Goal: Transaction & Acquisition: Purchase product/service

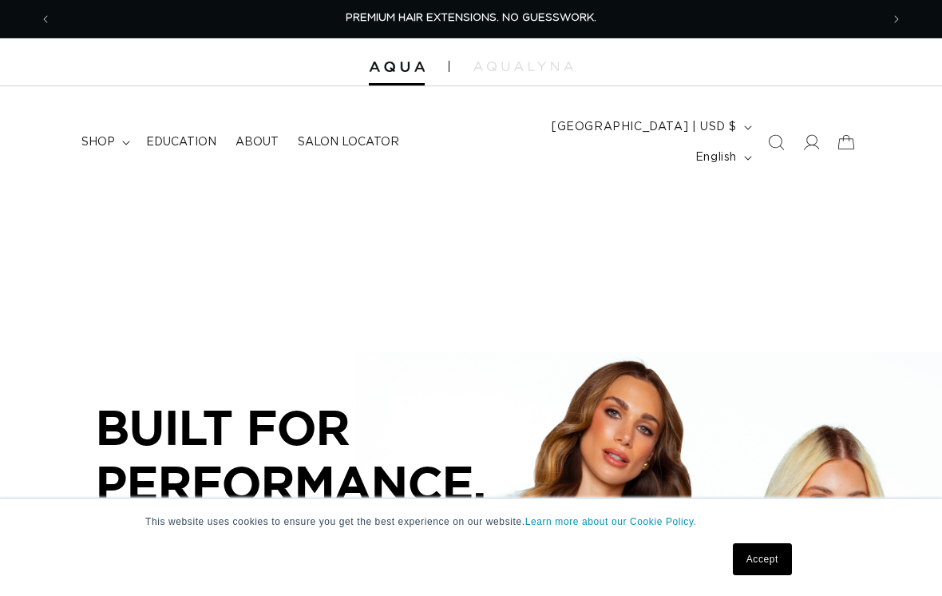
click at [107, 135] on span "shop" at bounding box center [98, 142] width 34 height 14
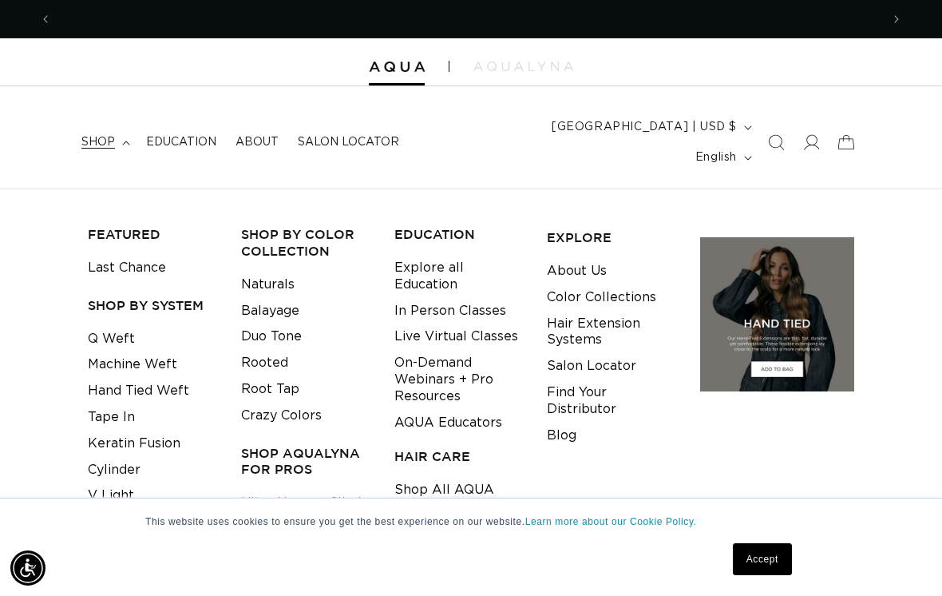
scroll to position [0, 1658]
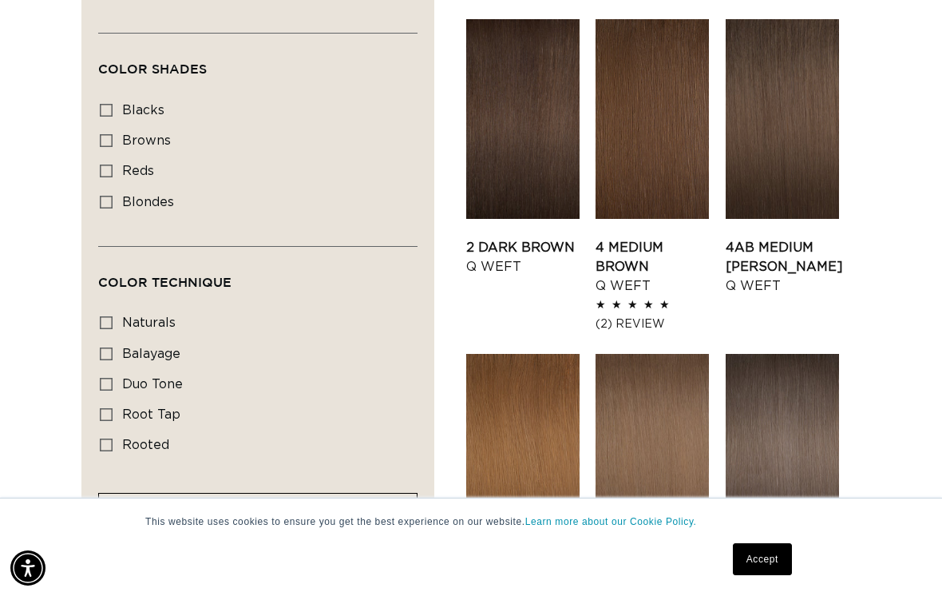
scroll to position [0, 829]
click at [110, 165] on icon at bounding box center [106, 171] width 13 height 13
click at [110, 165] on input "reds reds (1 product)" at bounding box center [106, 171] width 13 height 13
checkbox input "true"
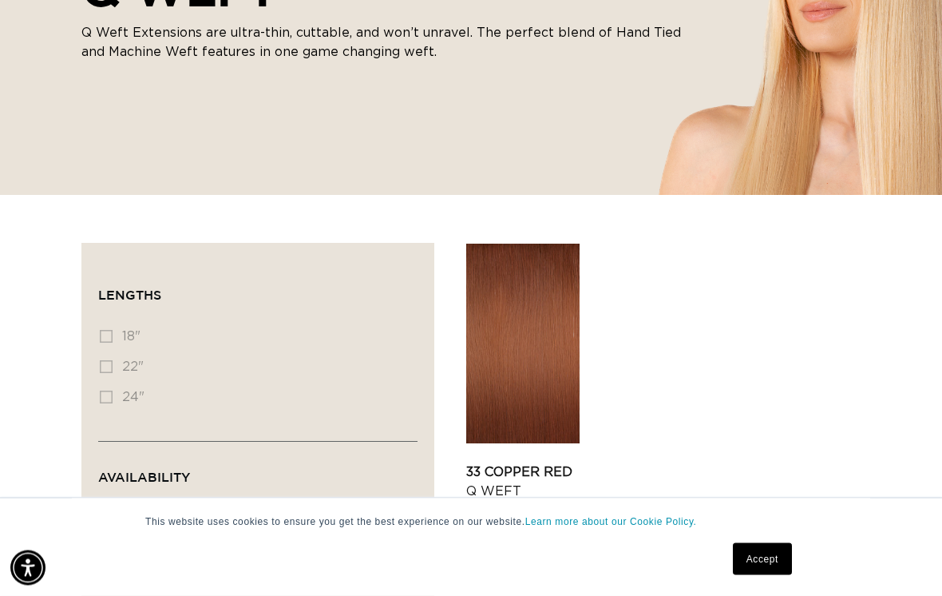
scroll to position [353, 0]
click at [509, 462] on link "33 Copper Red Q Weft" at bounding box center [522, 481] width 113 height 38
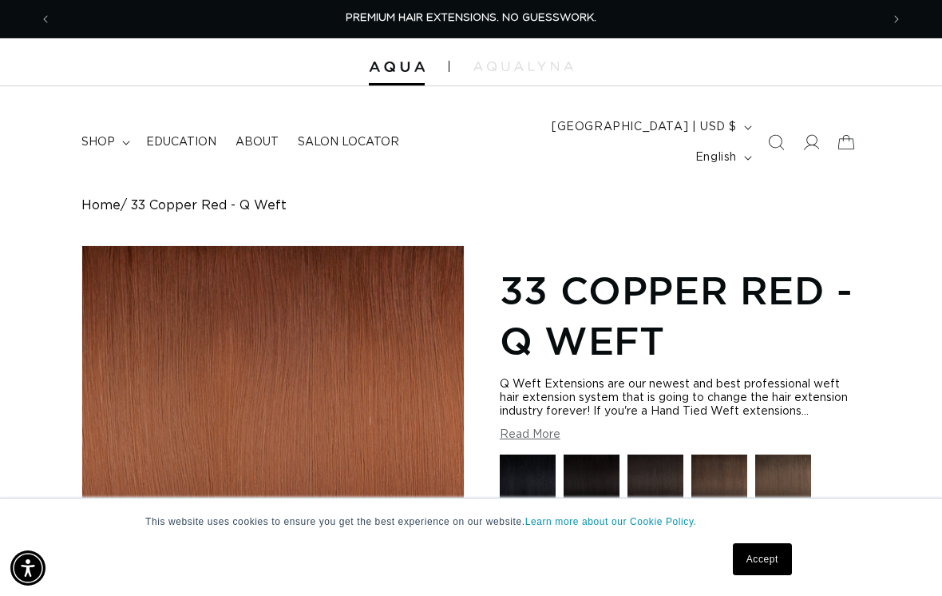
click at [742, 561] on link "Accept" at bounding box center [762, 559] width 59 height 32
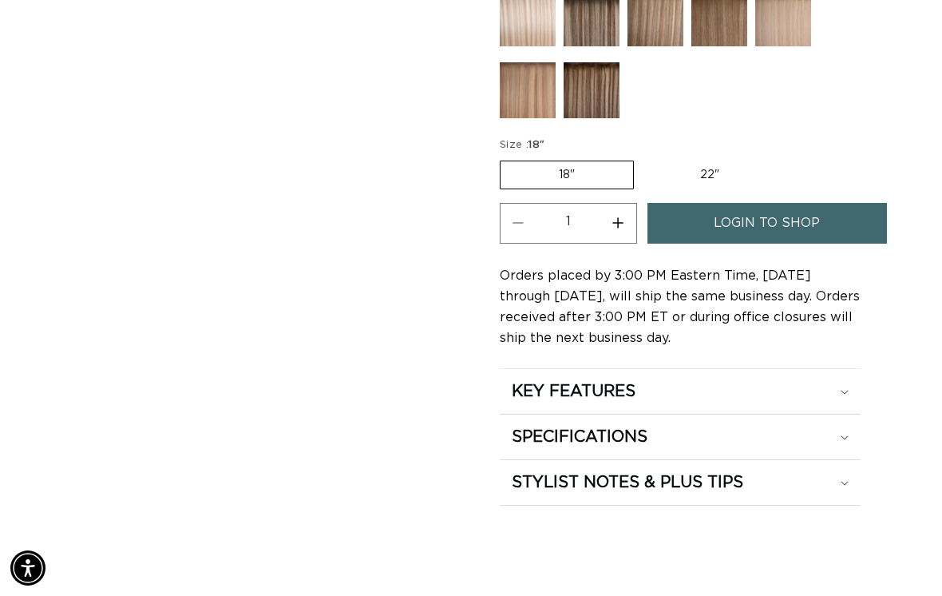
scroll to position [902, 0]
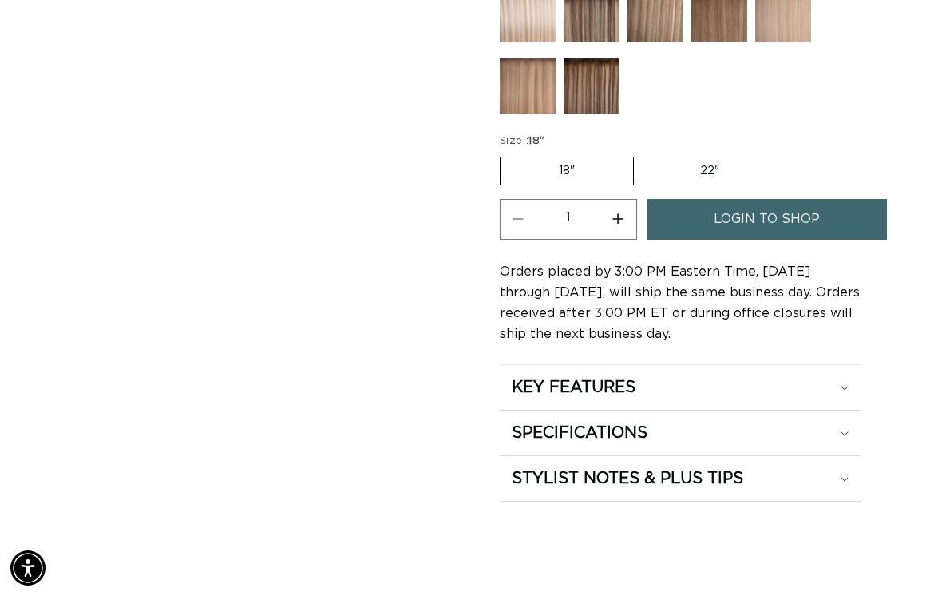
click at [775, 200] on span "login to shop" at bounding box center [767, 219] width 106 height 41
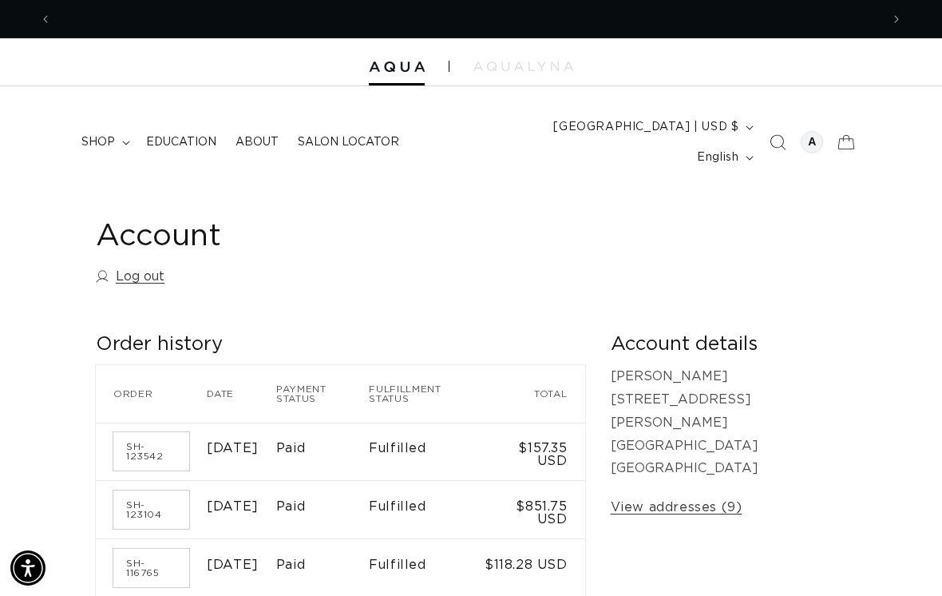
scroll to position [0, 829]
click at [118, 144] on summary "shop" at bounding box center [104, 142] width 65 height 34
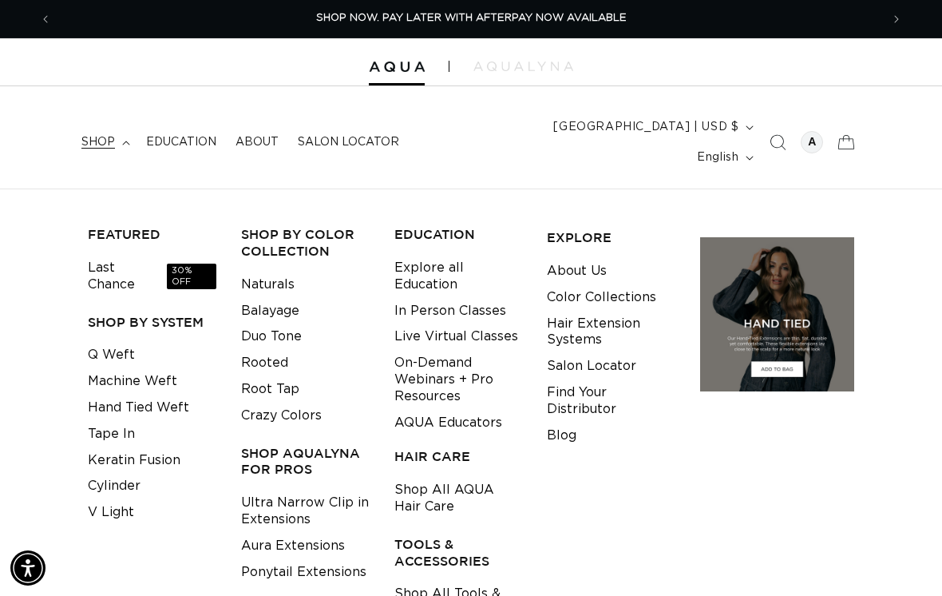
click at [97, 342] on link "Q Weft" at bounding box center [111, 355] width 47 height 26
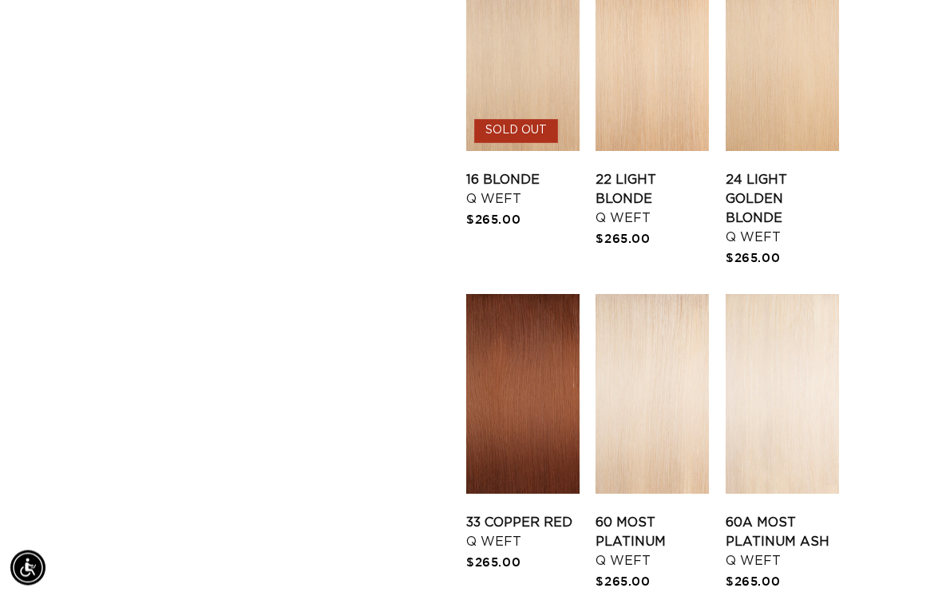
scroll to position [1806, 0]
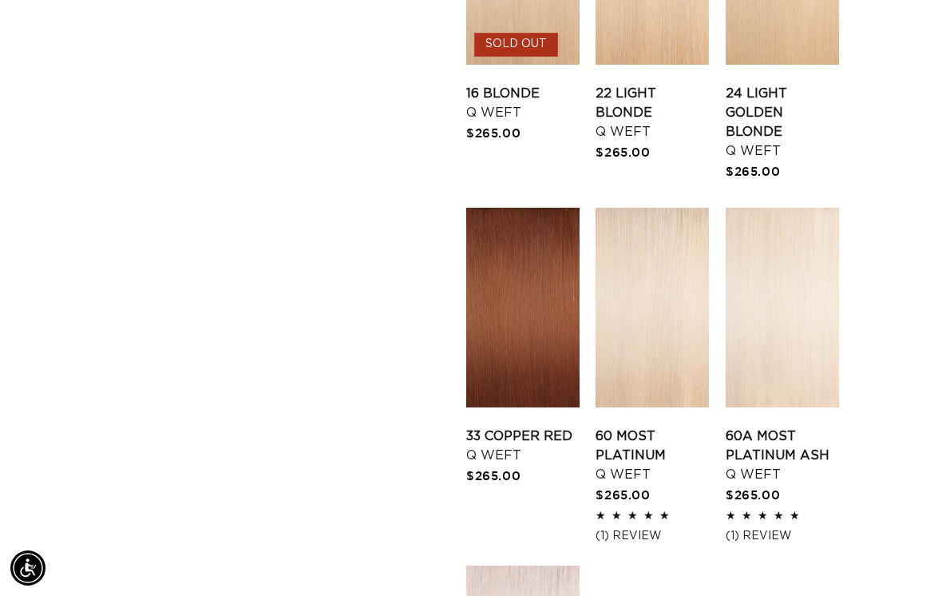
click at [533, 426] on link "33 Copper Red Q Weft" at bounding box center [522, 445] width 113 height 38
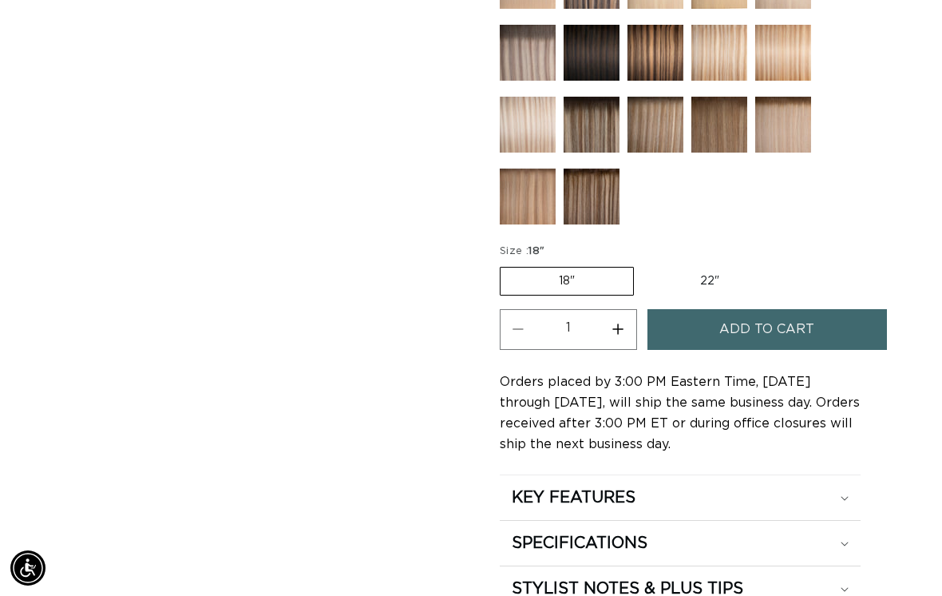
click at [786, 315] on span "Add to cart" at bounding box center [767, 329] width 95 height 41
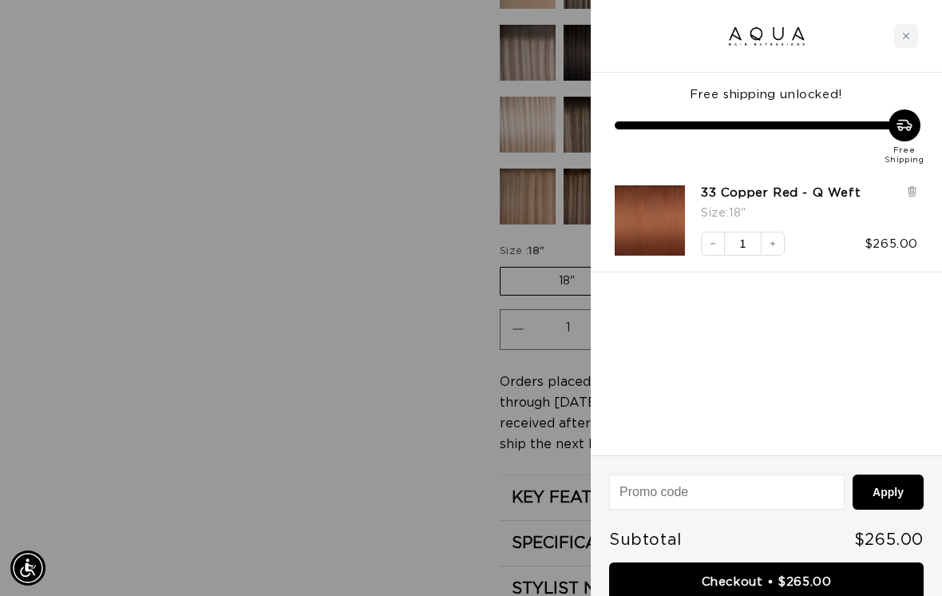
click at [791, 595] on div "Apply Subtotal $265.00 Checkout • $265.00" at bounding box center [766, 538] width 351 height 166
click at [771, 595] on link "Checkout • $265.00" at bounding box center [766, 582] width 315 height 41
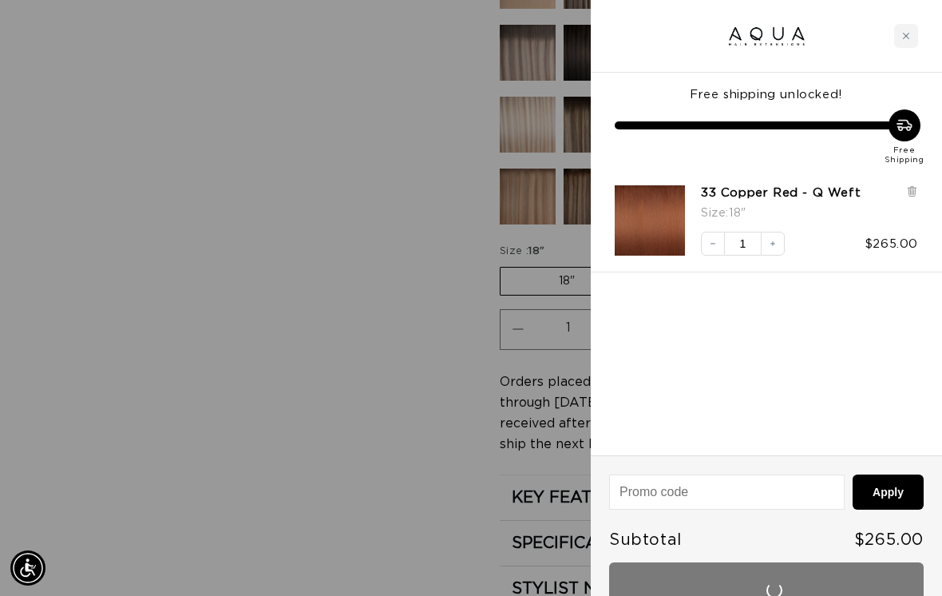
scroll to position [886, 0]
